Goal: Task Accomplishment & Management: Use online tool/utility

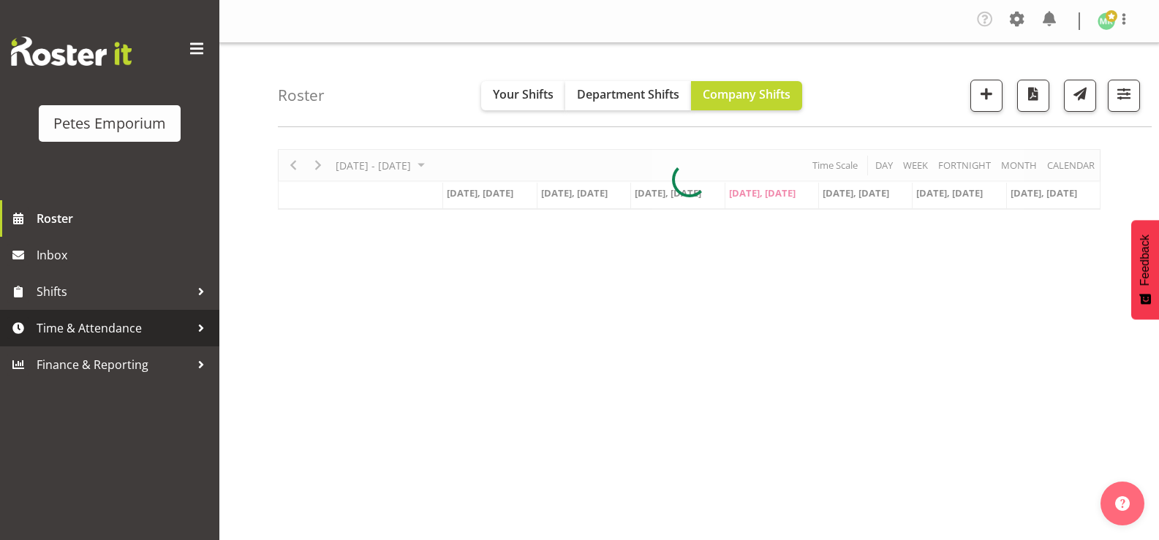
click at [113, 331] on span "Time & Attendance" at bounding box center [113, 328] width 153 height 22
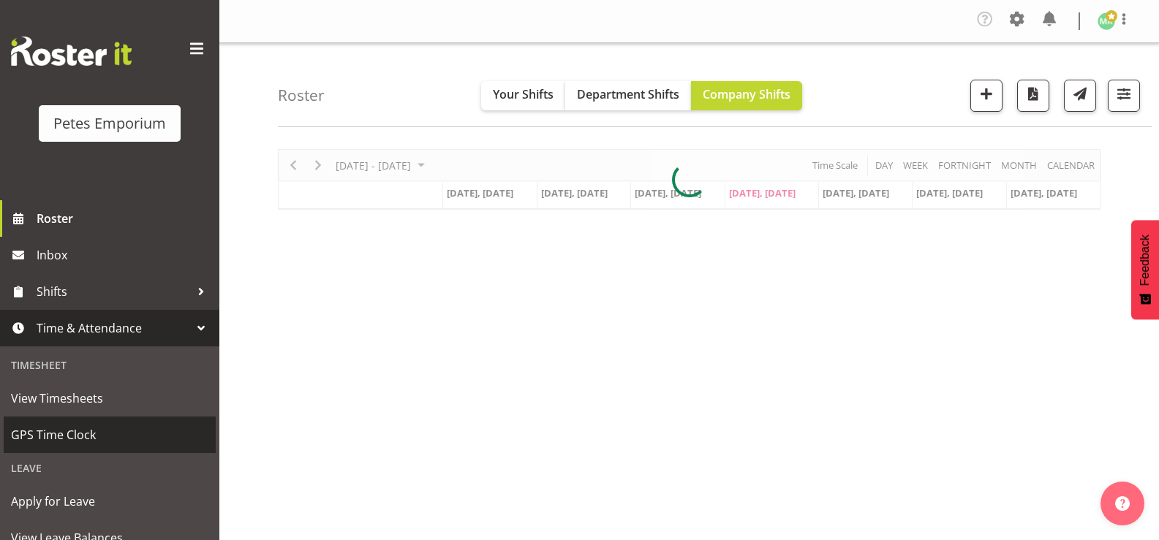
click at [101, 433] on span "GPS Time Clock" at bounding box center [109, 435] width 197 height 22
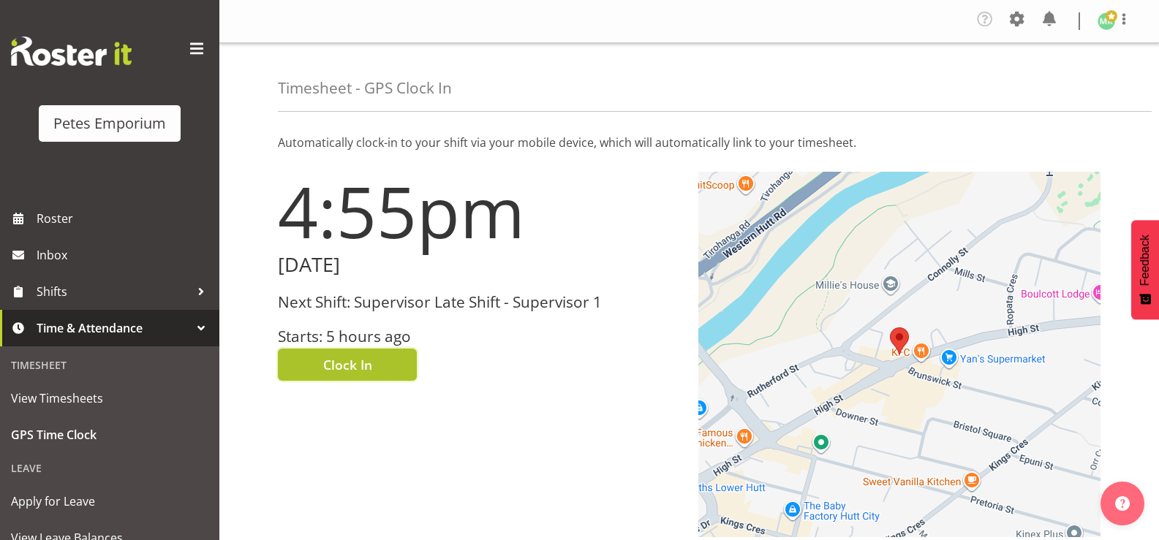
click at [352, 365] on span "Clock In" at bounding box center [347, 364] width 49 height 19
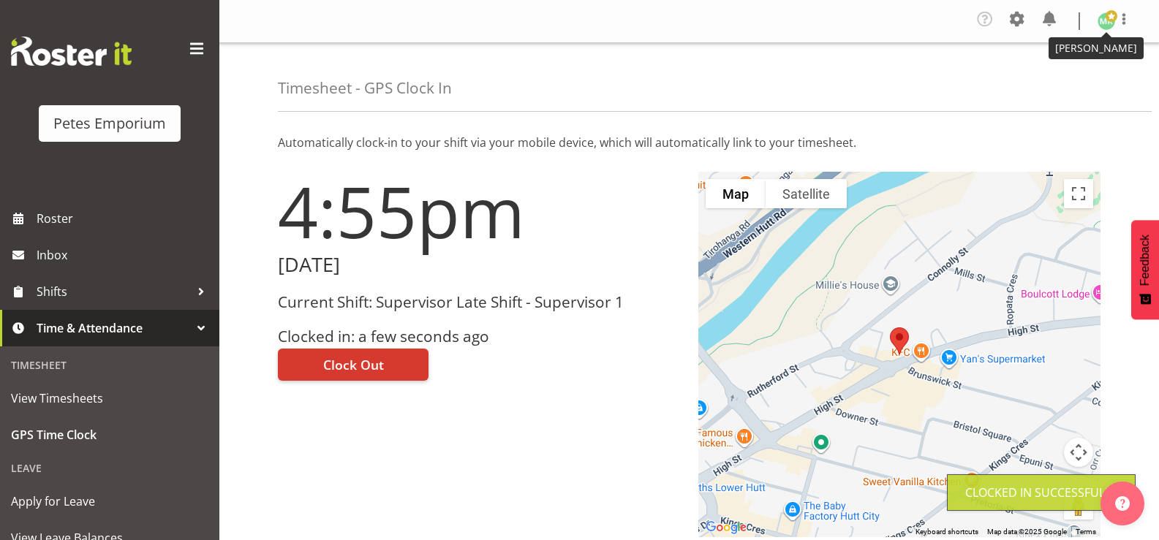
click at [1104, 23] on img at bounding box center [1106, 21] width 18 height 18
click at [1033, 80] on link "Log Out" at bounding box center [1062, 80] width 140 height 26
